Goal: Task Accomplishment & Management: Manage account settings

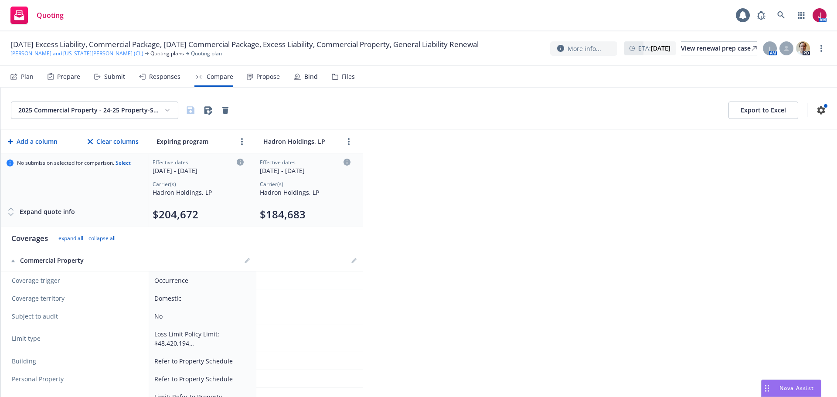
click at [66, 58] on link "Nikiforos and Georgia Valaskantjis (CL)" at bounding box center [76, 54] width 133 height 8
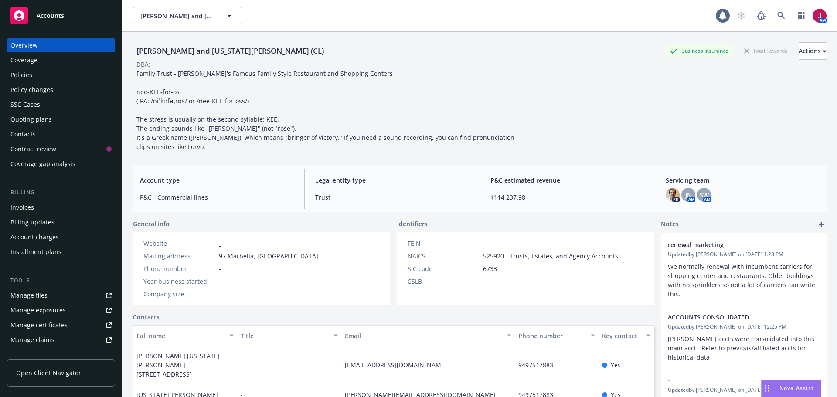
click at [40, 122] on div "Quoting plans" at bounding box center [30, 119] width 41 height 14
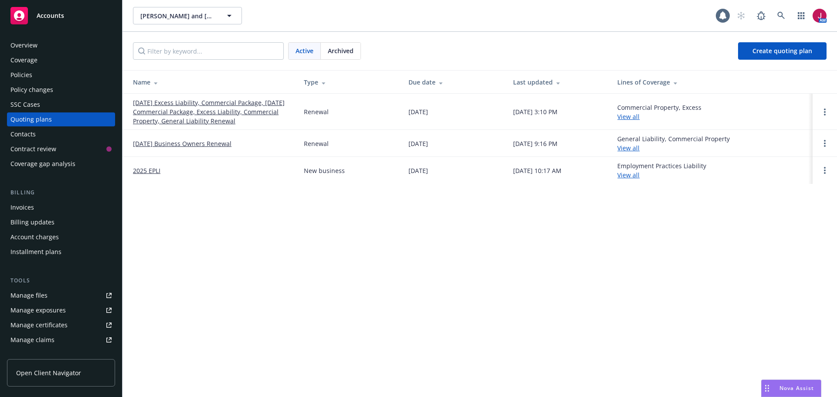
click at [204, 111] on link "10/08/25 Excess Liability, Commercial Package, 10/04/25 Commercial Package, Exc…" at bounding box center [211, 111] width 157 height 27
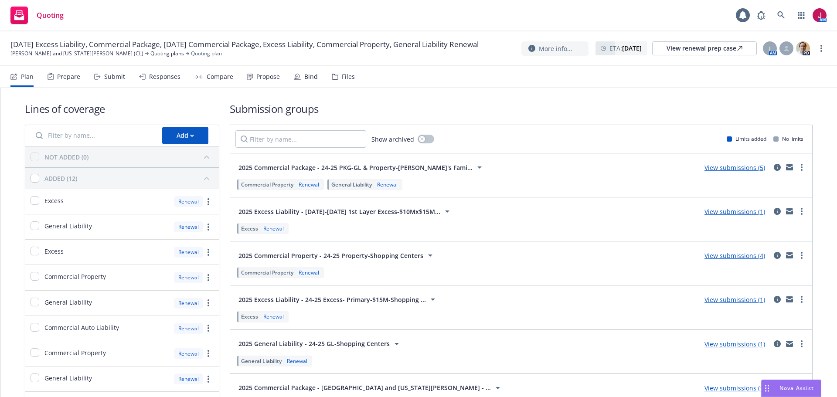
click at [402, 166] on span "2025 Commercial Package - 24-25 PKG-GL & Property-Tom's Fami..." at bounding box center [355, 167] width 234 height 9
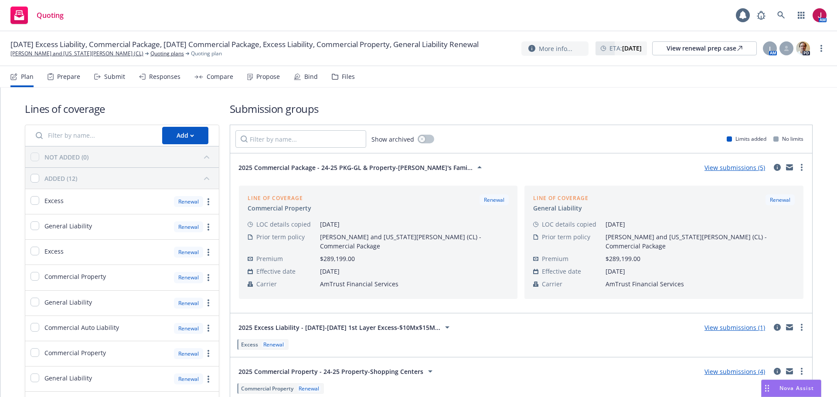
click at [727, 170] on link "View submissions (5)" at bounding box center [734, 167] width 61 height 8
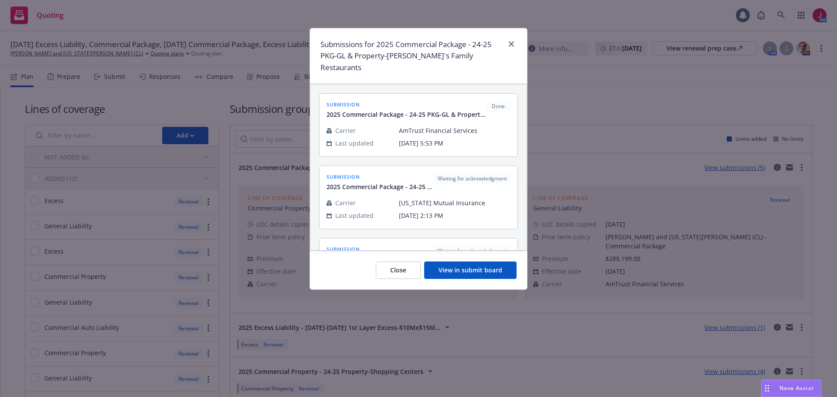
click at [455, 261] on button "View in submit board" at bounding box center [470, 269] width 92 height 17
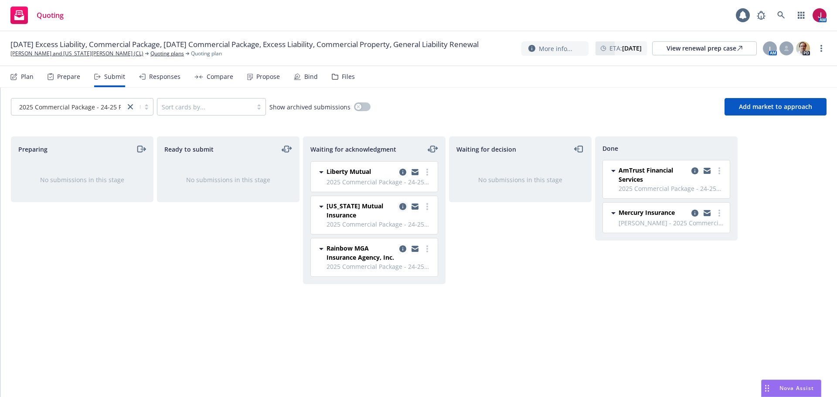
click at [402, 210] on icon "copy logging email" at bounding box center [402, 206] width 7 height 7
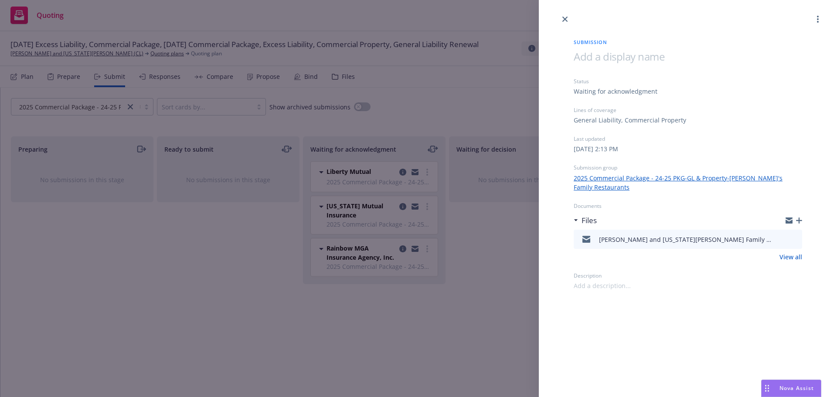
click at [798, 217] on icon "button" at bounding box center [799, 220] width 6 height 6
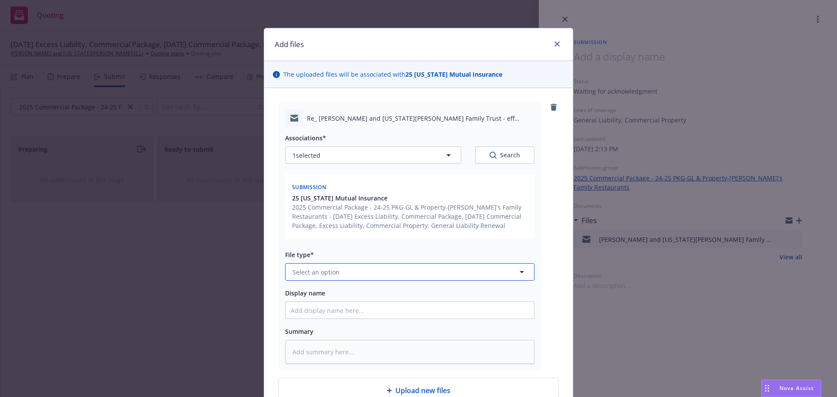
click at [370, 268] on button "Select an option" at bounding box center [409, 271] width 249 height 17
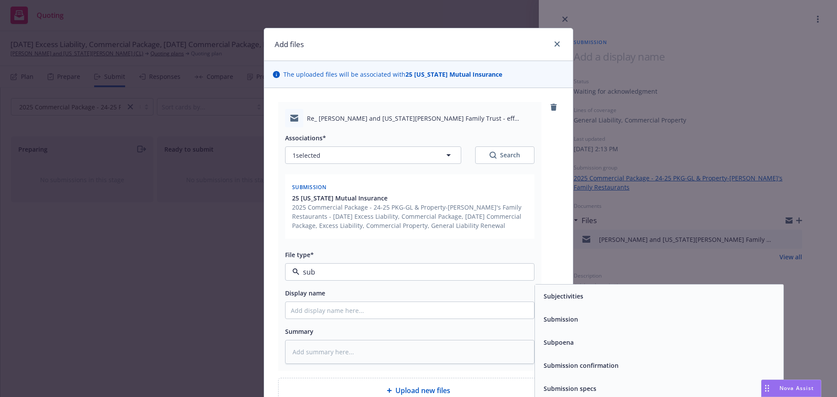
type input "subm"
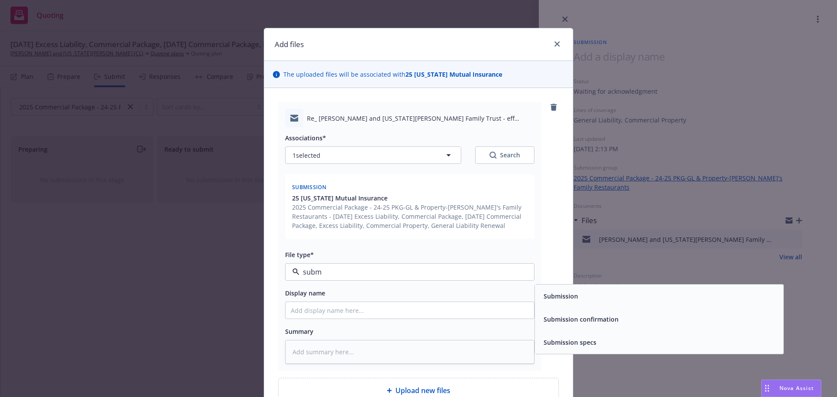
click at [604, 317] on span "Submission confirmation" at bounding box center [580, 319] width 75 height 9
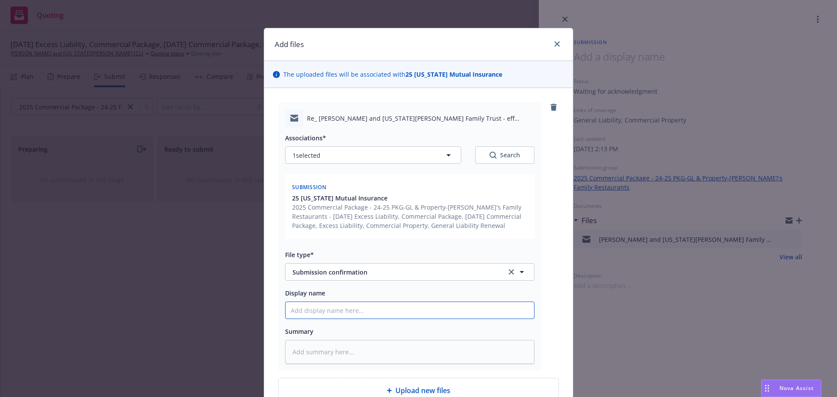
click at [369, 307] on input "Display name" at bounding box center [409, 310] width 248 height 17
type textarea "x"
type input "2"
type textarea "x"
type input "25"
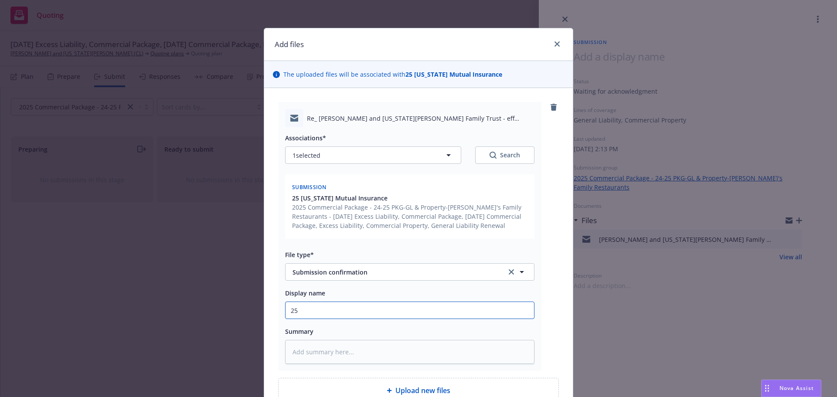
type textarea "x"
type input "25-"
type textarea "x"
type input "25-2"
type textarea "x"
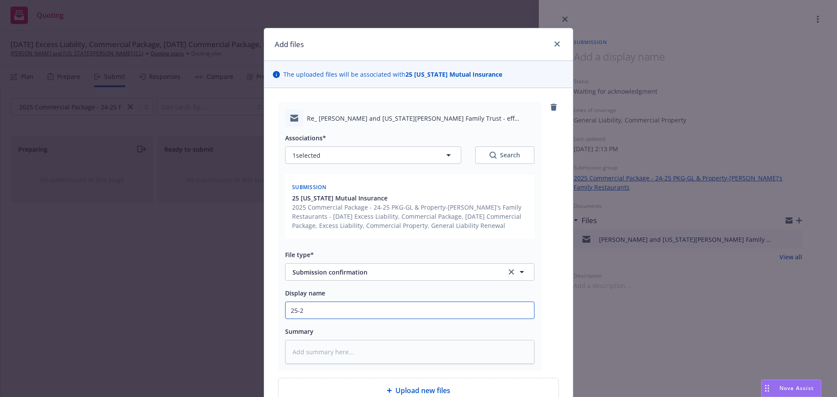
type input "25-26"
type textarea "x"
type input "25-26"
type textarea "x"
type input "25-26 P"
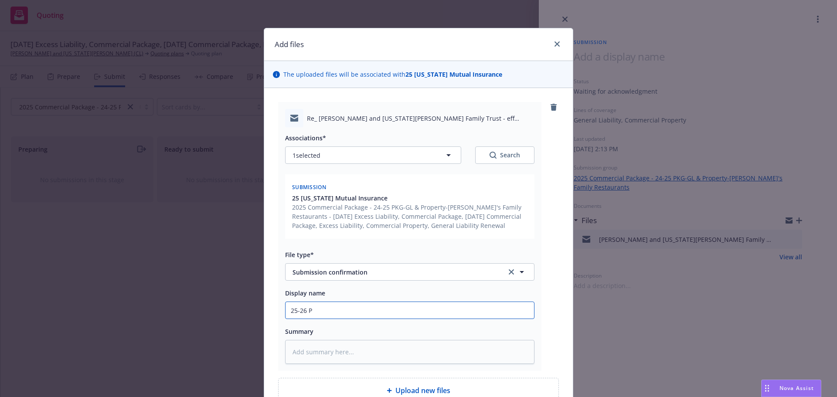
type textarea "x"
type input "25-26 Pa"
type textarea "x"
type input "25-26 Pak"
type textarea "x"
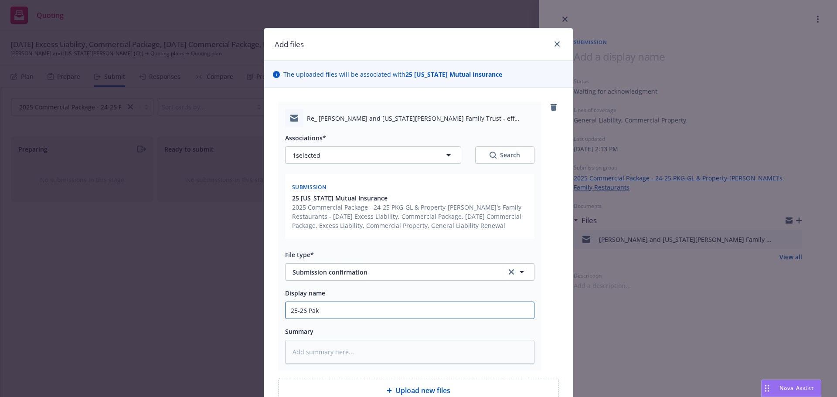
type input "25-26 Pakc"
type textarea "x"
type input "25-26 Pak"
type textarea "x"
type input "25-26 Pa"
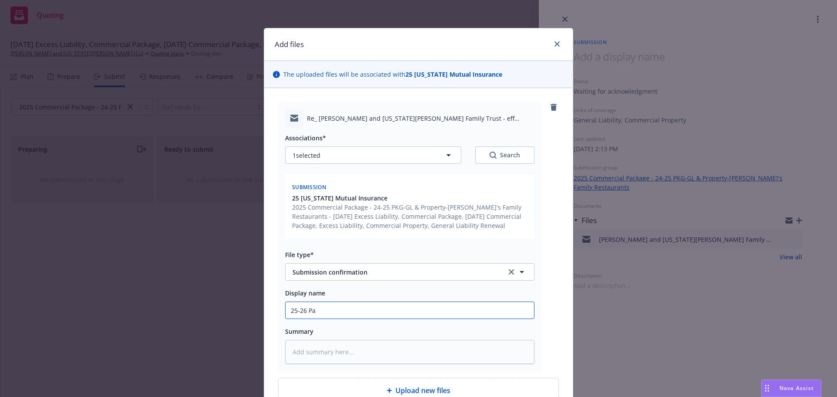
type textarea "x"
type input "25-26 Pac"
type textarea "x"
type input "25-26 Pack"
type textarea "x"
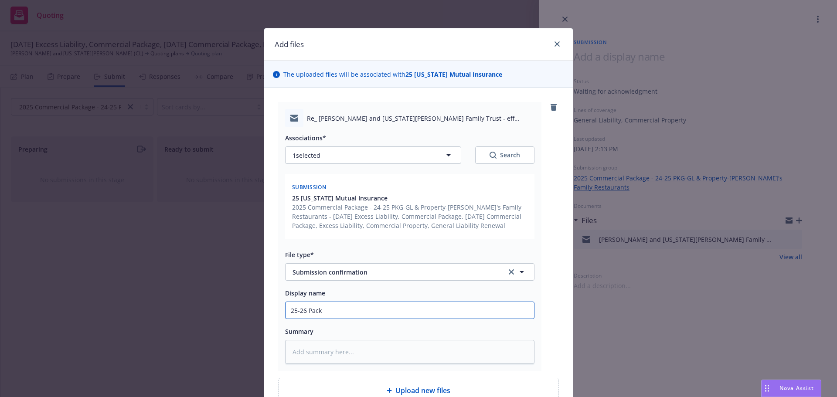
type input "25-26 Packa"
type textarea "x"
type input "25-26 Packag"
type textarea "x"
type input "25-26 Package"
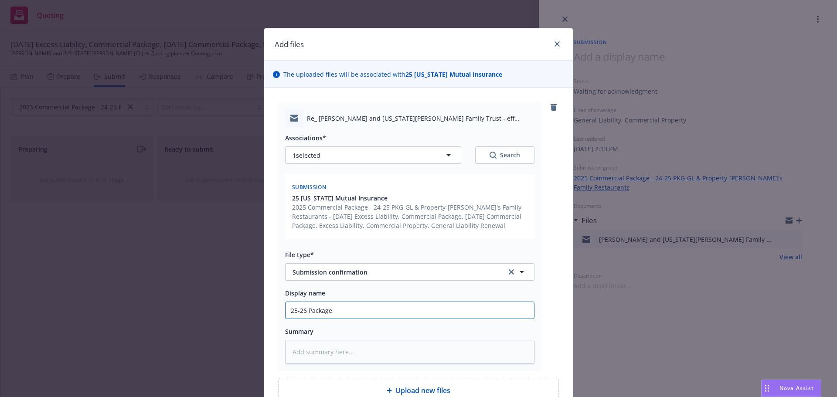
type textarea "x"
type input "25-26 Package"
type textarea "x"
type input "25-26 Package -"
type textarea "x"
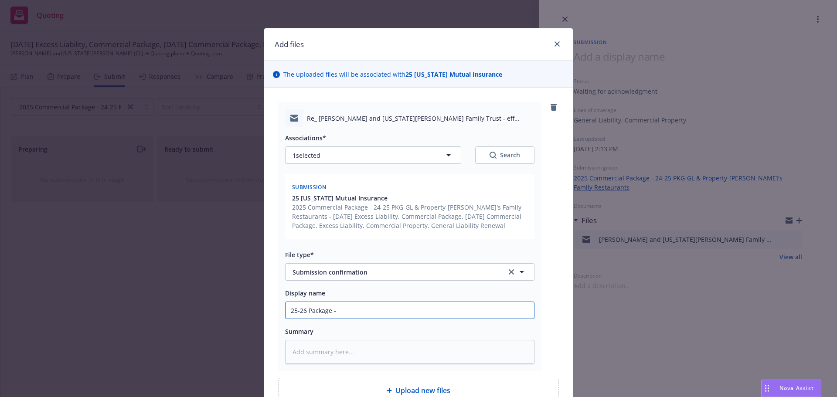
type input "25-26 Package -"
type textarea "x"
type input "25-26 Package - R"
type textarea "x"
type input "25-26 Package - Re"
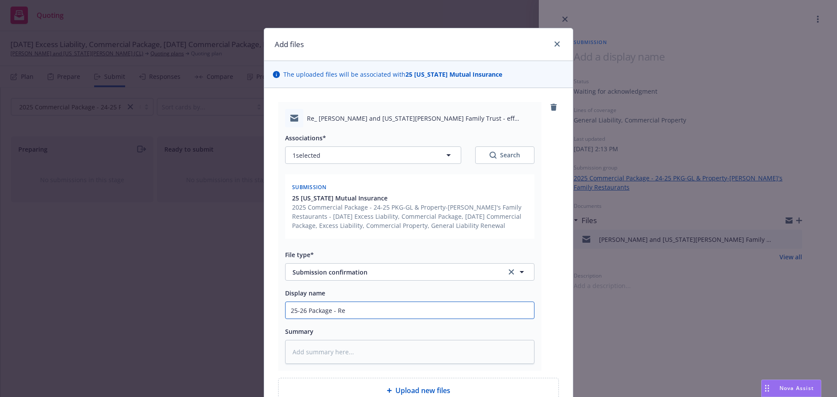
type textarea "x"
type input "25-26 Package - Res"
type textarea "x"
type input "25-26 Package - Rest"
type textarea "x"
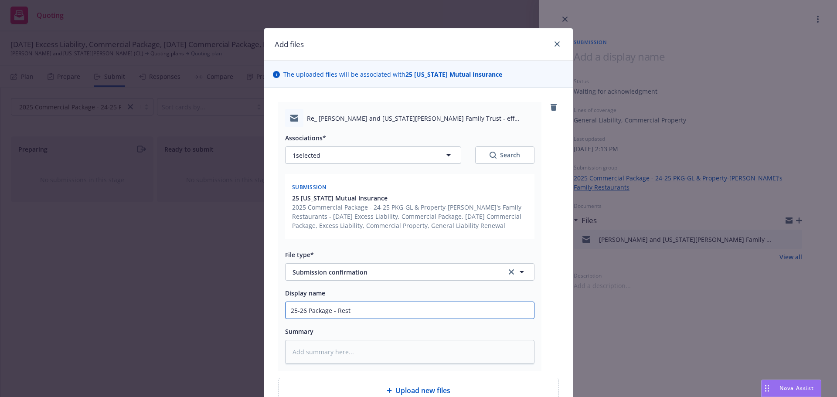
type input "25-26 Package - Resta"
type textarea "x"
type input "25-26 Package - Restau"
type textarea "x"
type input "25-26 Package - Restaur"
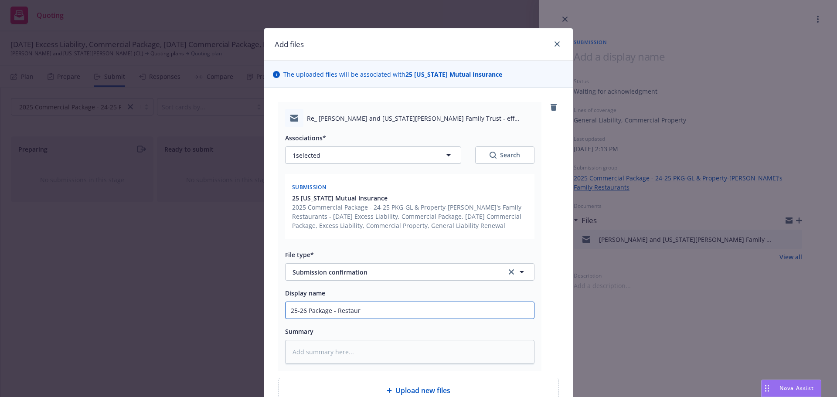
type textarea "x"
type input "25-26 Package - Restaura"
type textarea "x"
type input "25-26 Package - Restauran"
type textarea "x"
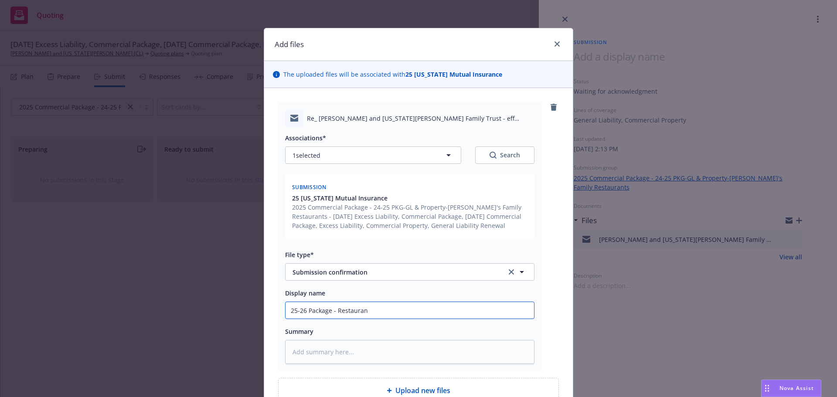
type input "25-26 Package - Restaurant"
type textarea "x"
type input "25-26 Package - Restaurant"
type textarea "x"
type input "25-26 Package - Restaurant -"
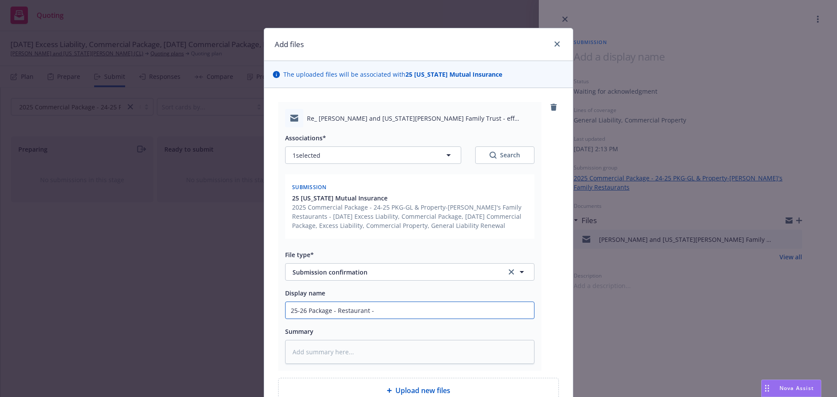
type textarea "x"
type input "25-26 Package - Restaurant -"
type textarea "x"
type input "25-26 Package - Restaurant - O"
type textarea "x"
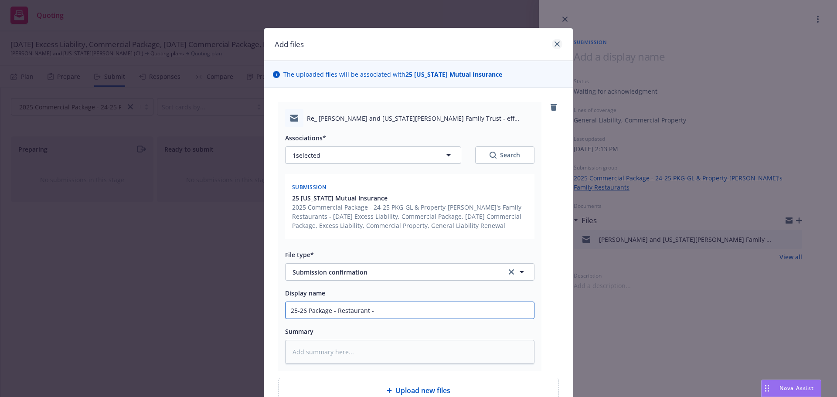
type input "25-26 Package - Restaurant -"
click at [554, 44] on icon "close" at bounding box center [556, 43] width 5 height 5
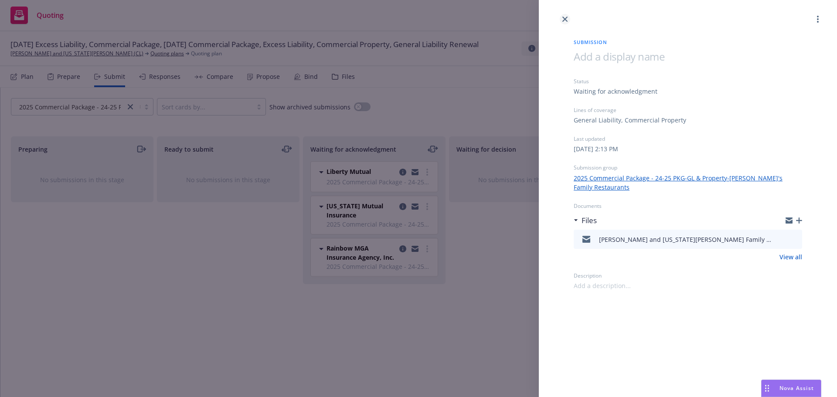
click at [565, 19] on icon "close" at bounding box center [564, 19] width 5 height 5
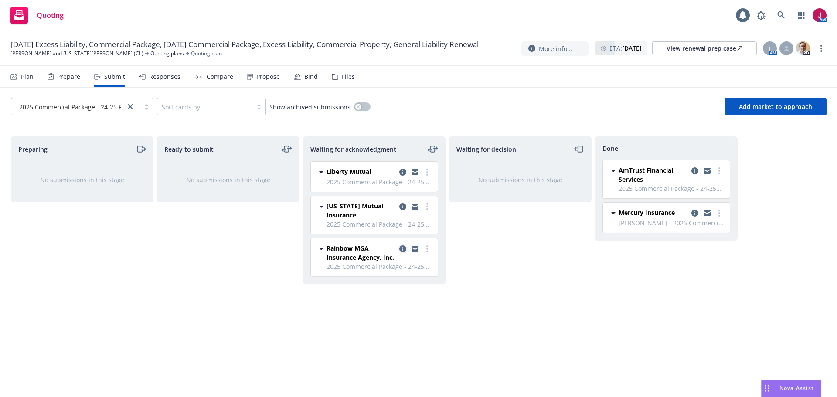
click at [401, 251] on icon "copy logging email" at bounding box center [402, 248] width 7 height 7
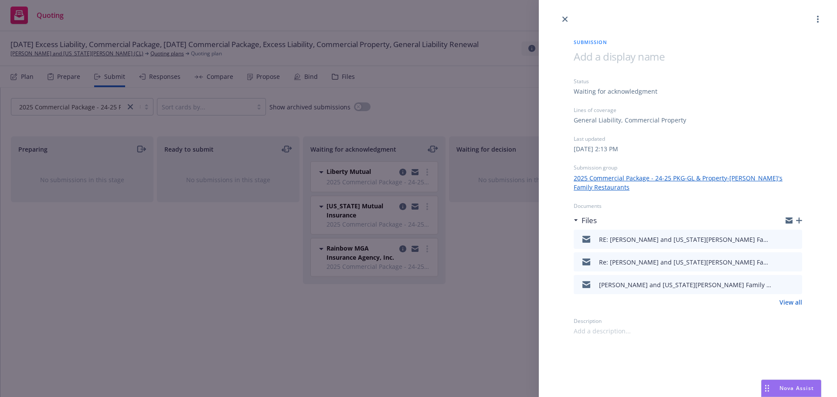
click at [791, 234] on div at bounding box center [788, 239] width 22 height 10
click at [792, 236] on icon "preview file" at bounding box center [794, 239] width 8 height 6
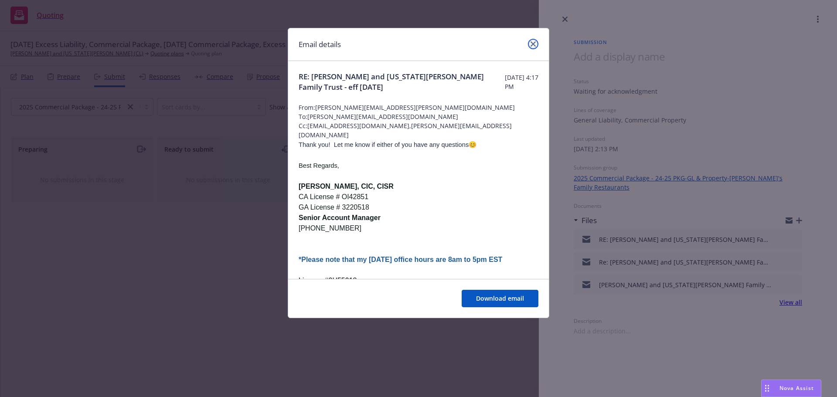
click at [533, 47] on link "close" at bounding box center [533, 44] width 10 height 10
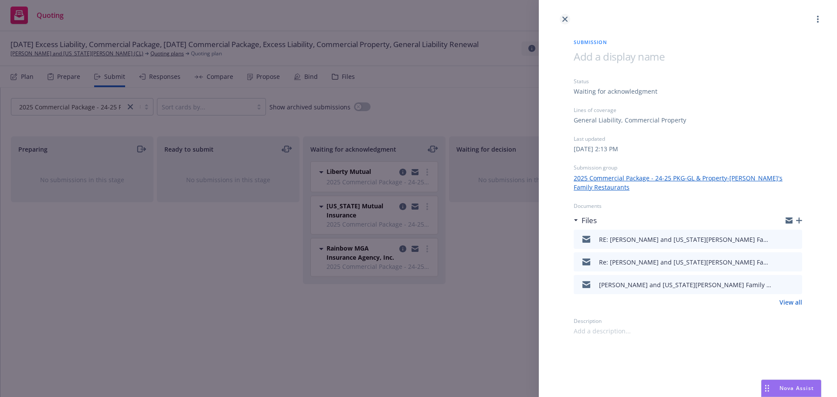
click at [565, 16] on link "close" at bounding box center [565, 19] width 10 height 10
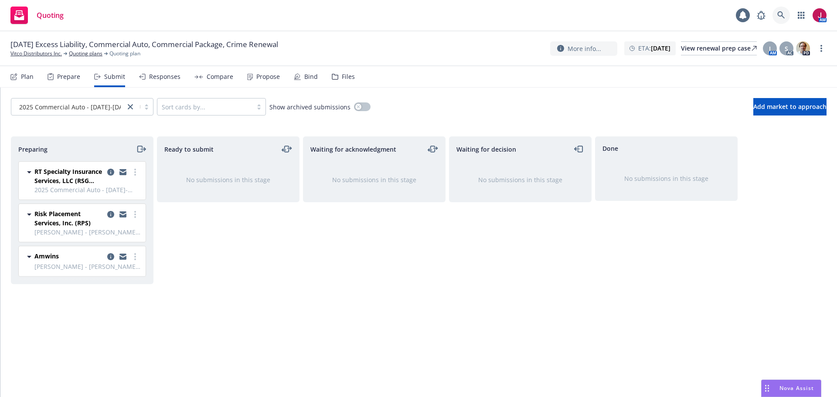
click at [781, 14] on icon at bounding box center [781, 15] width 8 height 8
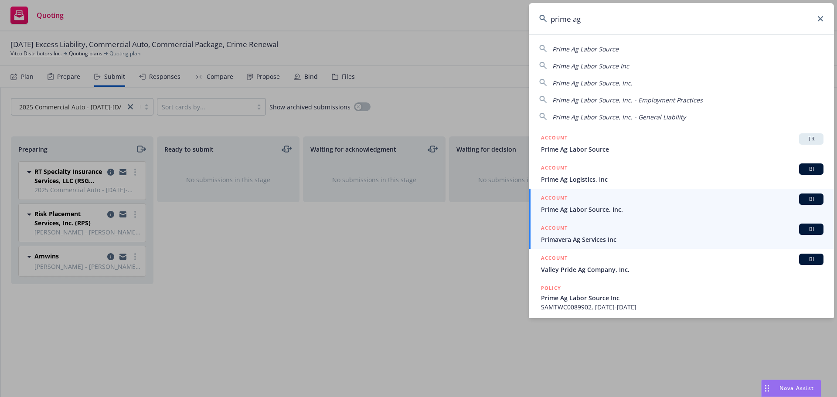
type input "prime ag"
click at [632, 206] on span "Prime Ag Labor Source, Inc." at bounding box center [682, 209] width 282 height 9
